Goal: Task Accomplishment & Management: Use online tool/utility

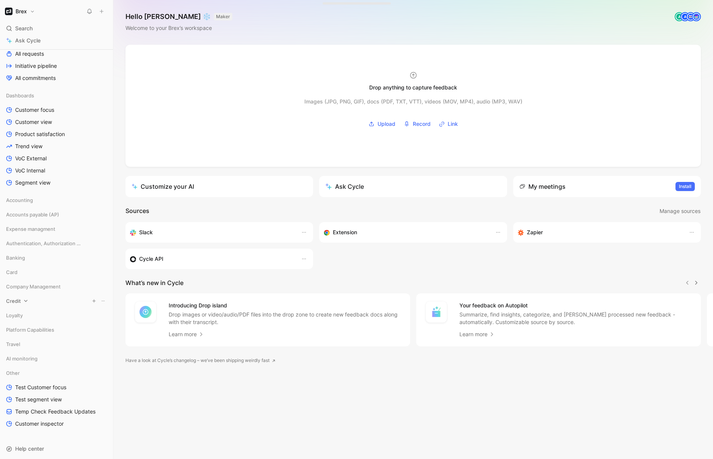
scroll to position [196, 0]
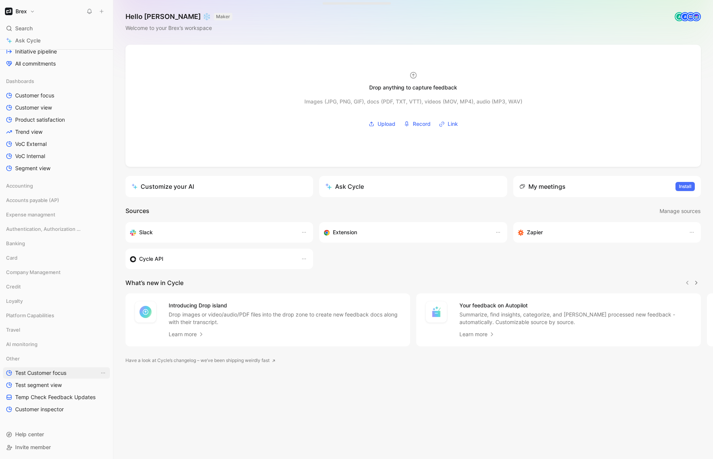
click at [45, 371] on span "Test Customer focus" at bounding box center [40, 373] width 51 height 8
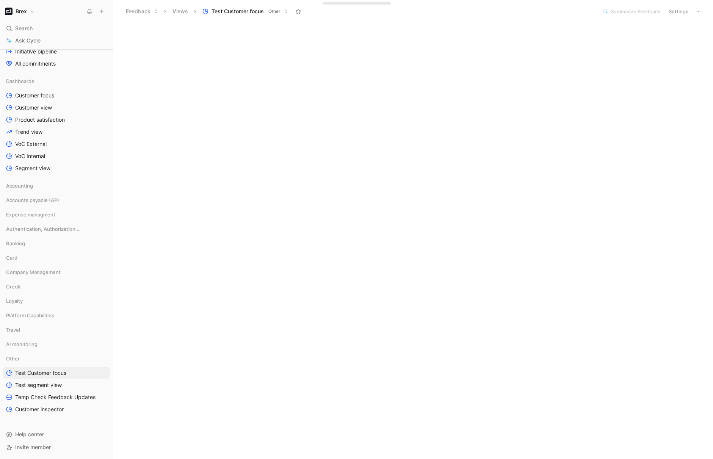
scroll to position [1203, 0]
click at [56, 385] on span "Test segment view" at bounding box center [38, 385] width 47 height 8
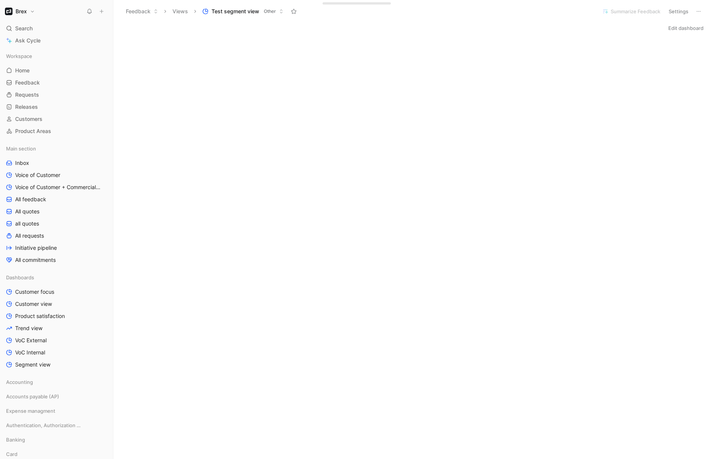
click at [672, 24] on button "Edit dashboard" at bounding box center [686, 28] width 42 height 11
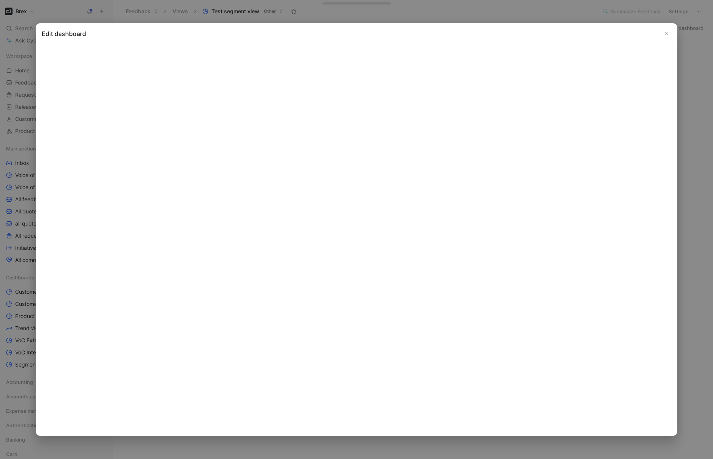
click at [665, 32] on icon "Close" at bounding box center [666, 33] width 5 height 5
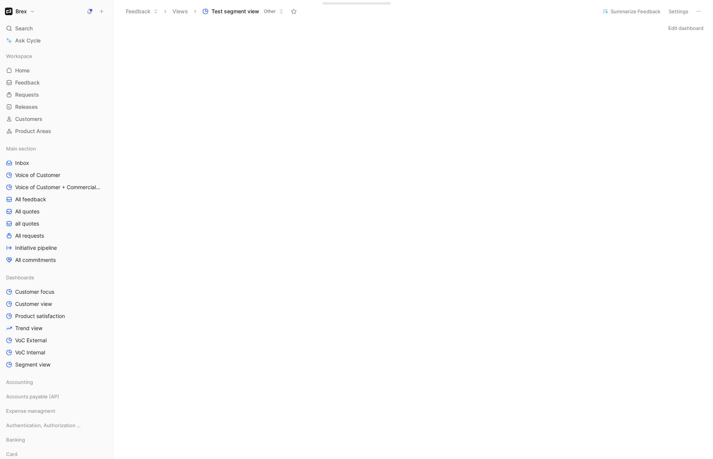
click at [665, 32] on button "Edit dashboard" at bounding box center [686, 28] width 42 height 11
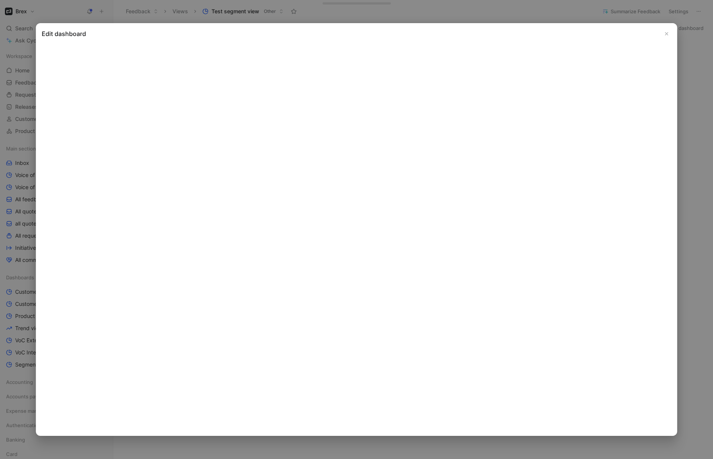
click at [668, 35] on icon "Close" at bounding box center [666, 33] width 5 height 5
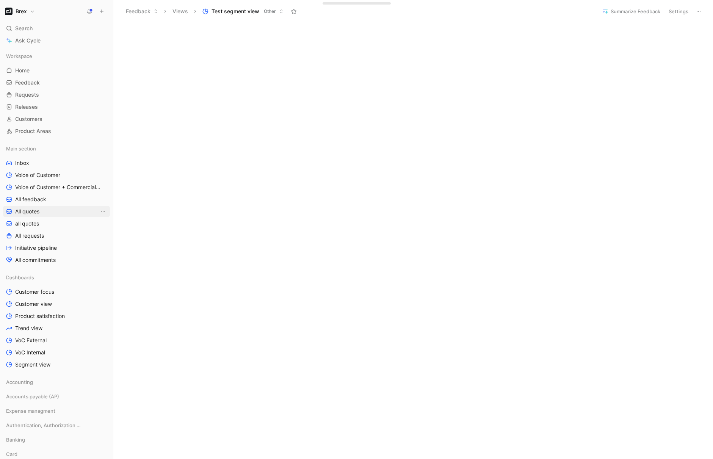
scroll to position [1527, 0]
